Goal: Transaction & Acquisition: Register for event/course

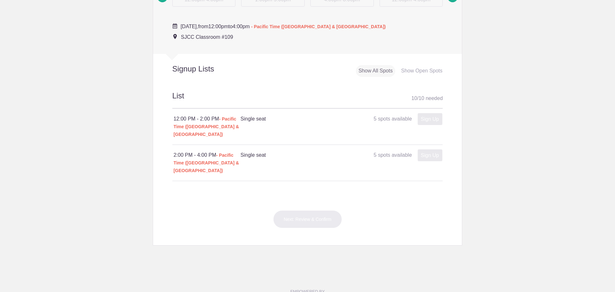
scroll to position [256, 0]
click at [193, 127] on span "- Pacific Time ([GEOGRAPHIC_DATA] & [GEOGRAPHIC_DATA])" at bounding box center [207, 126] width 66 height 20
click at [234, 120] on div "12:00 PM - 2:00 PM - Pacific Time ([GEOGRAPHIC_DATA] & [GEOGRAPHIC_DATA])" at bounding box center [207, 125] width 67 height 23
click at [249, 113] on div "12:00 PM - 2:00 PM - Pacific Time ([GEOGRAPHIC_DATA] & [GEOGRAPHIC_DATA]) Singl…" at bounding box center [307, 126] width 271 height 36
click at [396, 116] on span "5 spots available" at bounding box center [393, 117] width 38 height 5
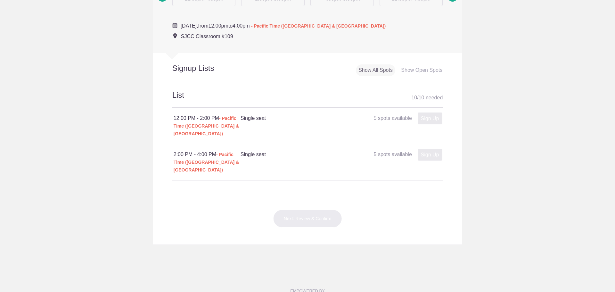
click at [435, 118] on div "Sign Up x" at bounding box center [427, 118] width 27 height 8
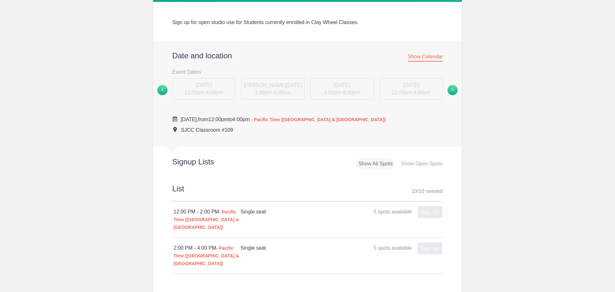
scroll to position [160, 0]
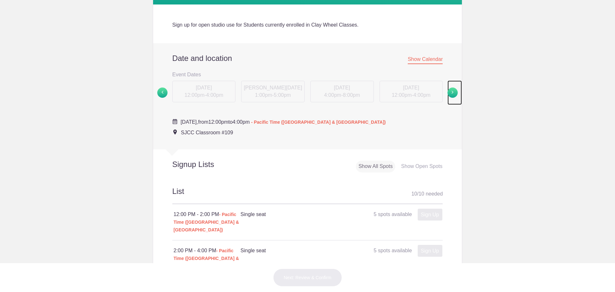
click at [453, 98] on link at bounding box center [454, 92] width 14 height 25
click at [421, 61] on span "Show Calendar" at bounding box center [425, 60] width 35 height 8
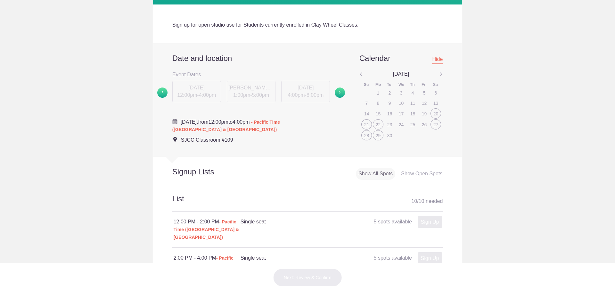
click at [439, 72] on span at bounding box center [440, 74] width 3 height 8
click at [439, 76] on img at bounding box center [440, 74] width 3 height 8
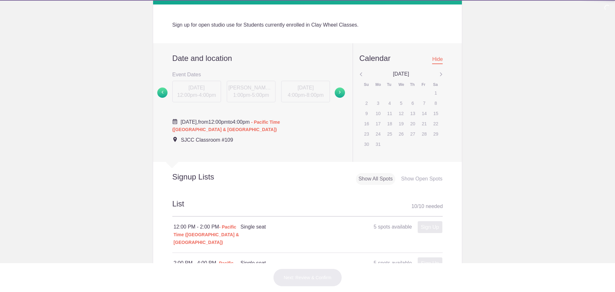
click at [439, 76] on img at bounding box center [440, 74] width 3 height 8
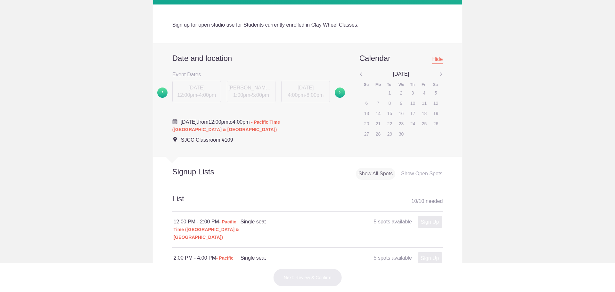
click at [439, 76] on img at bounding box center [440, 74] width 3 height 8
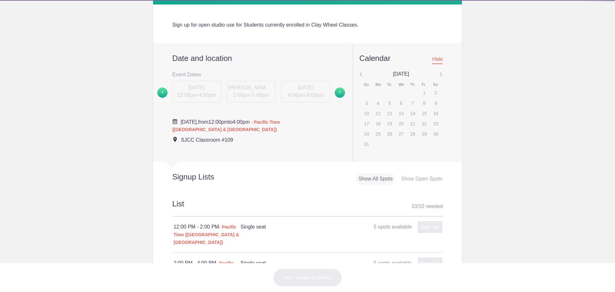
click at [439, 76] on img at bounding box center [440, 74] width 3 height 8
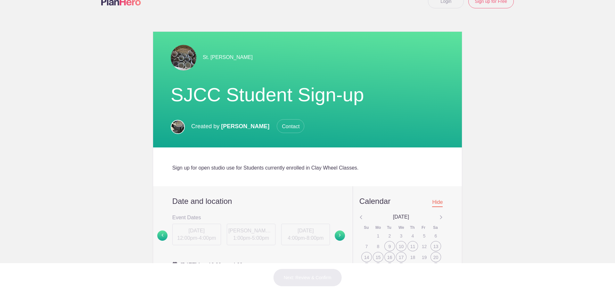
scroll to position [0, 0]
